Goal: Task Accomplishment & Management: Complete application form

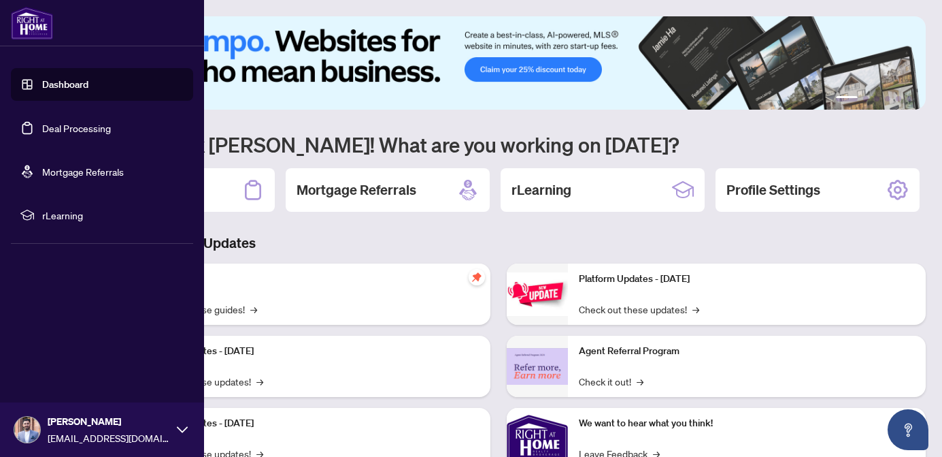
click at [50, 130] on link "Deal Processing" at bounding box center [76, 128] width 69 height 12
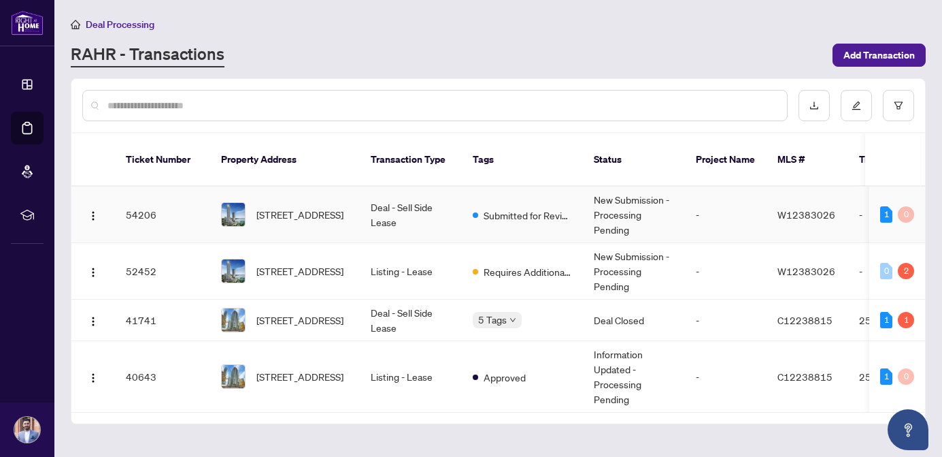
click at [467, 191] on td "Submitted for Review" at bounding box center [522, 214] width 121 height 56
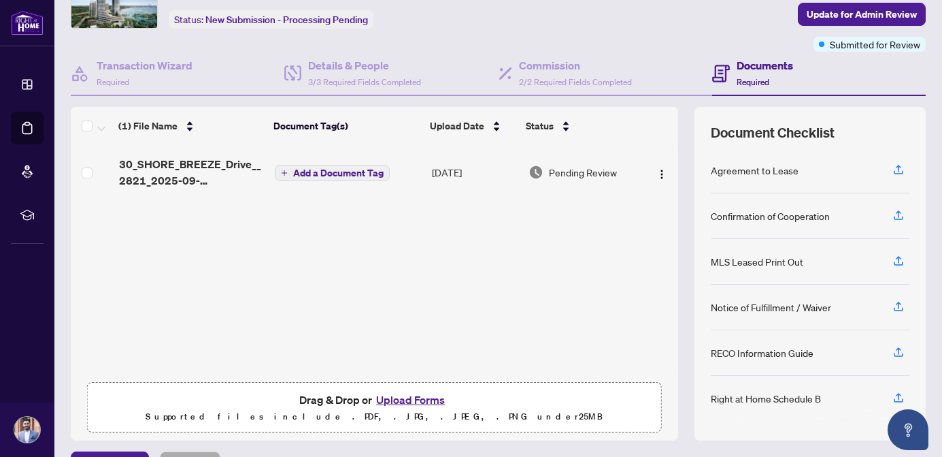
scroll to position [80, 0]
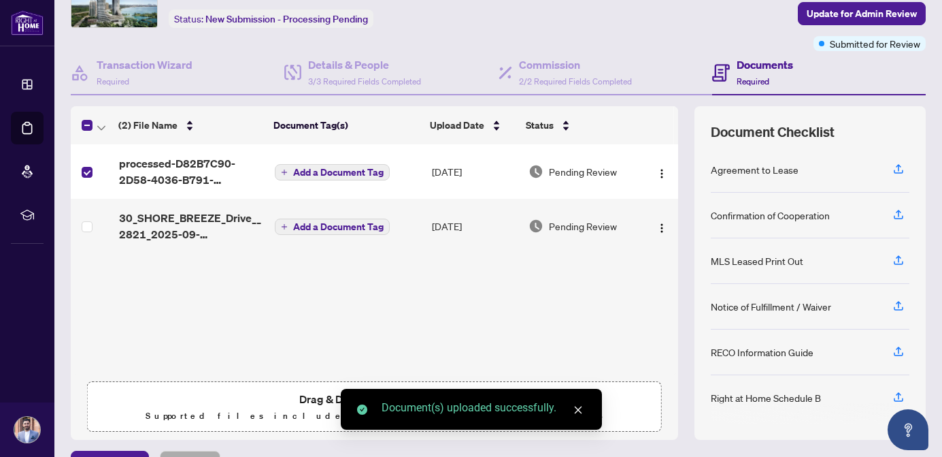
click at [308, 176] on span "Add a Document Tag" at bounding box center [338, 172] width 90 height 10
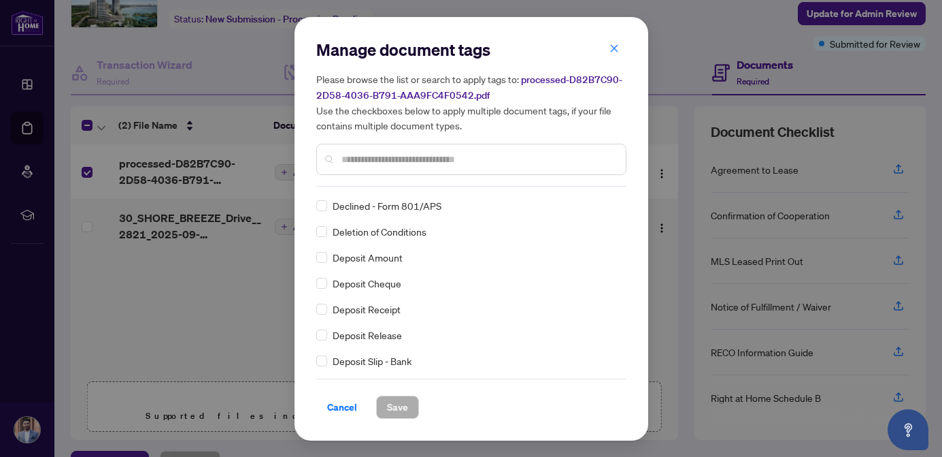
scroll to position [1032, 0]
click at [388, 403] on span "Save" at bounding box center [397, 407] width 21 height 22
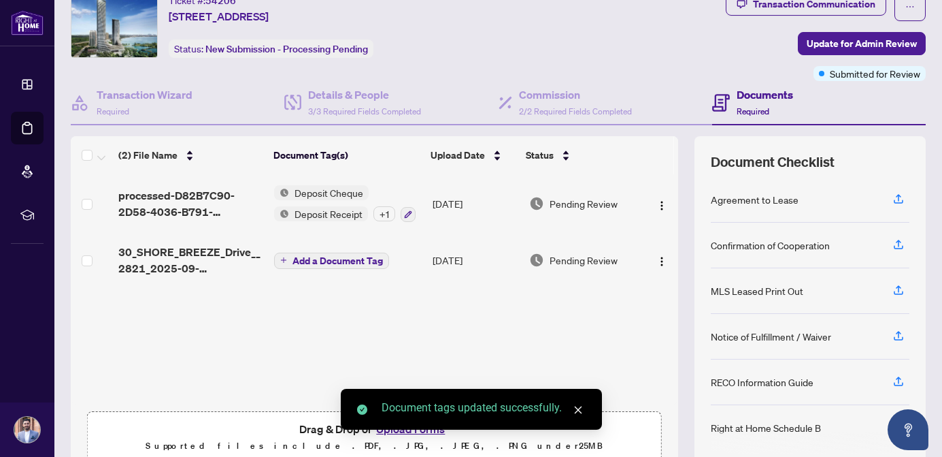
scroll to position [53, 0]
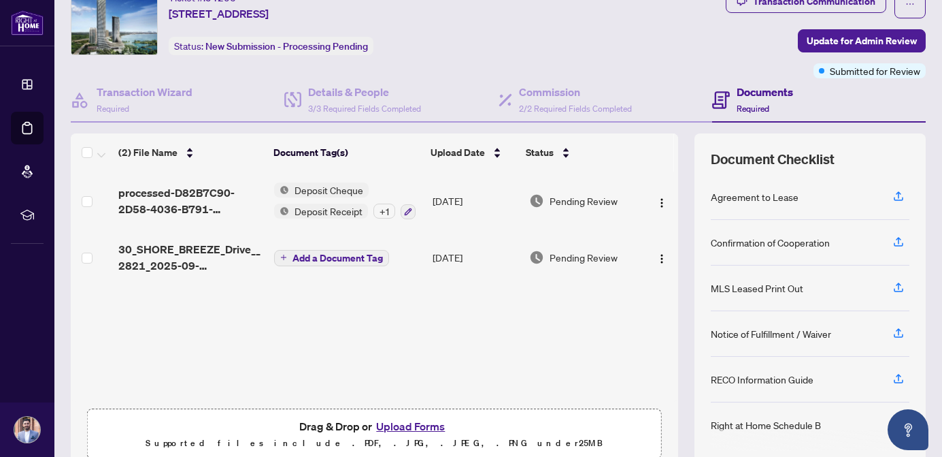
click at [349, 260] on span "Add a Document Tag" at bounding box center [338, 258] width 90 height 10
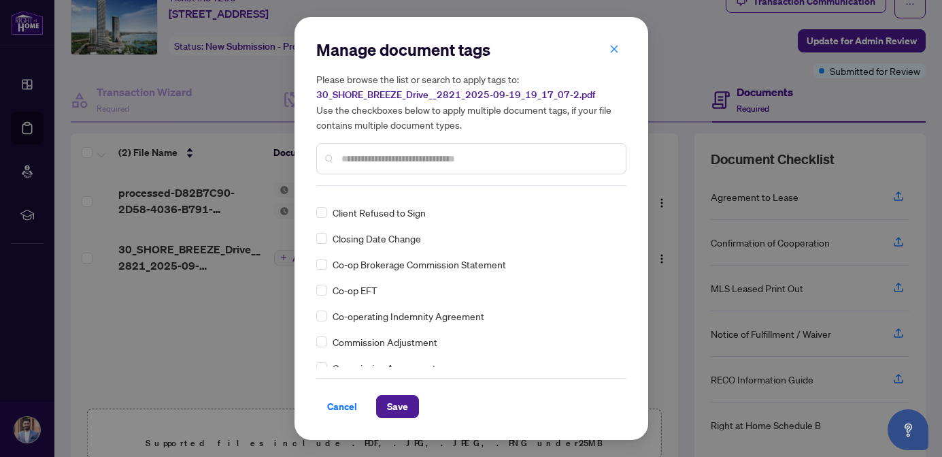
scroll to position [521, 0]
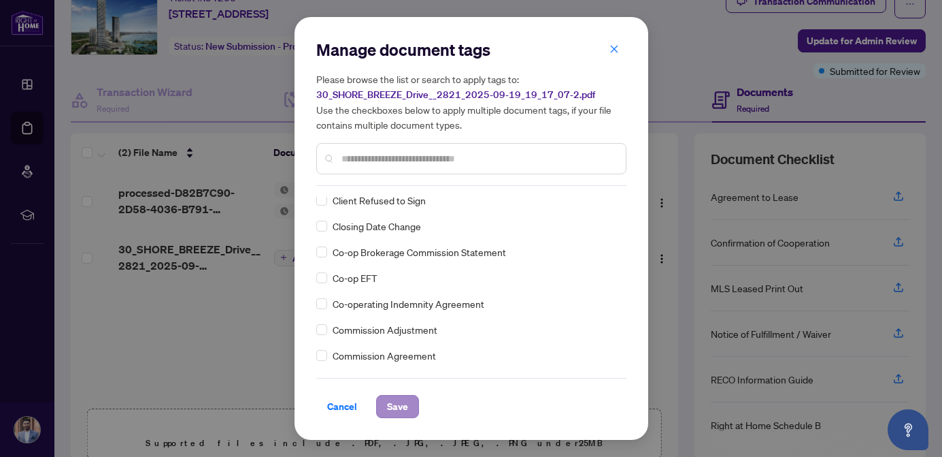
click at [399, 406] on span "Save" at bounding box center [397, 406] width 21 height 22
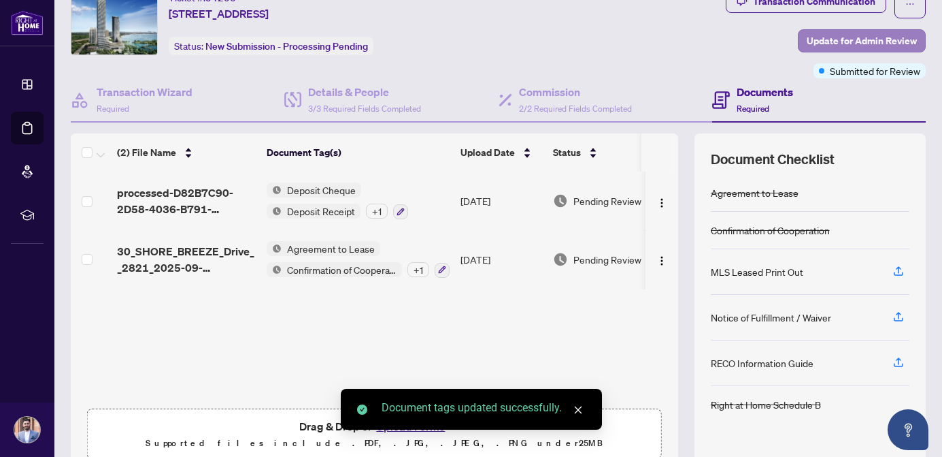
click at [865, 46] on span "Update for Admin Review" at bounding box center [862, 41] width 110 height 22
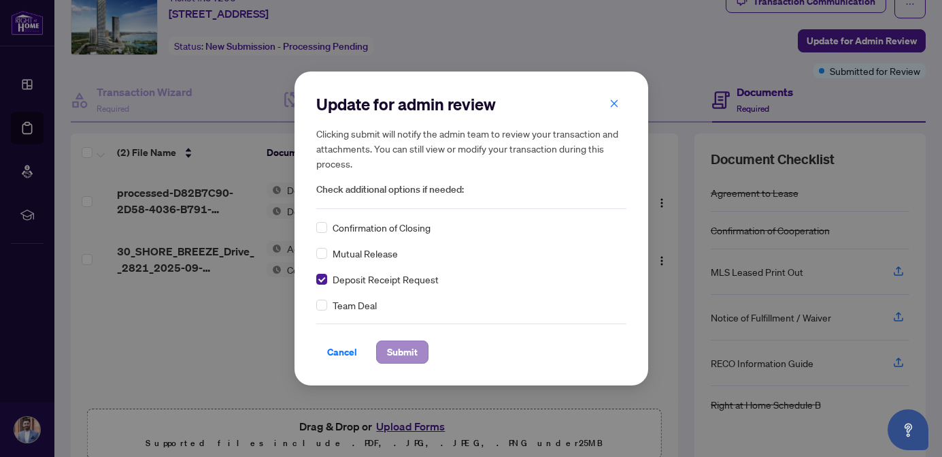
click at [414, 349] on span "Submit" at bounding box center [402, 352] width 31 height 22
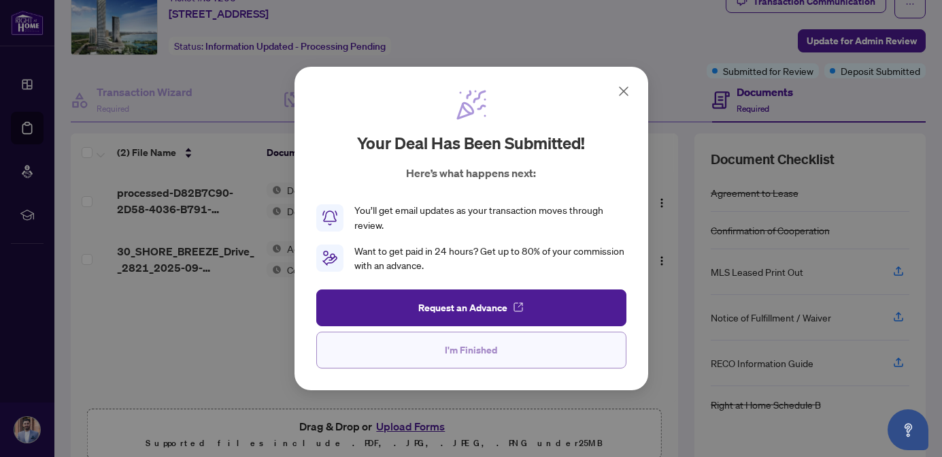
click at [564, 361] on button "I'm Finished" at bounding box center [471, 349] width 310 height 37
